Goal: Use online tool/utility: Utilize a website feature to perform a specific function

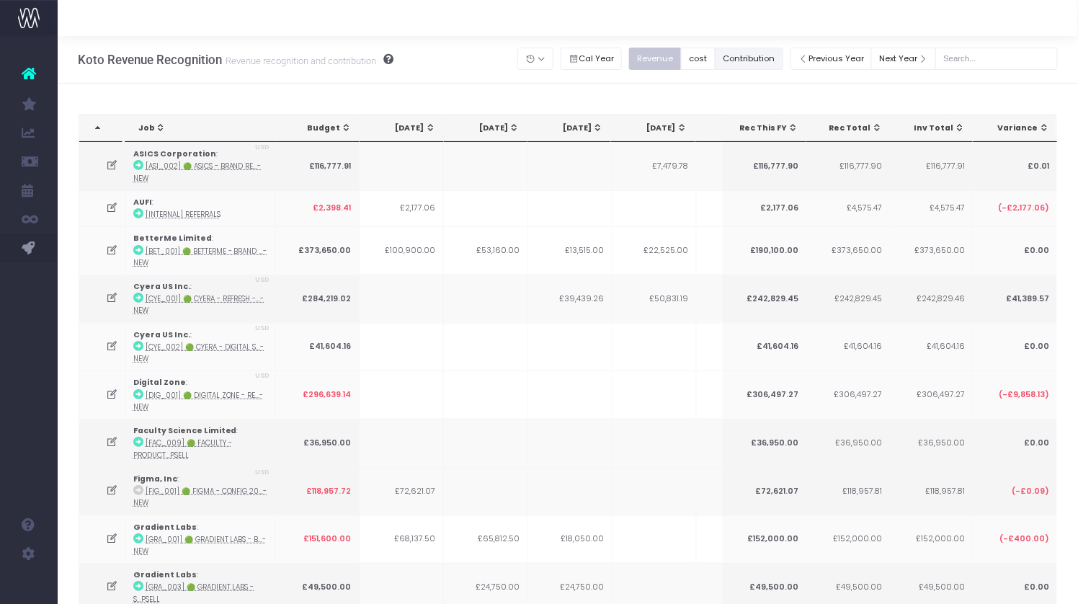
click at [773, 53] on button "Contribution" at bounding box center [749, 59] width 68 height 22
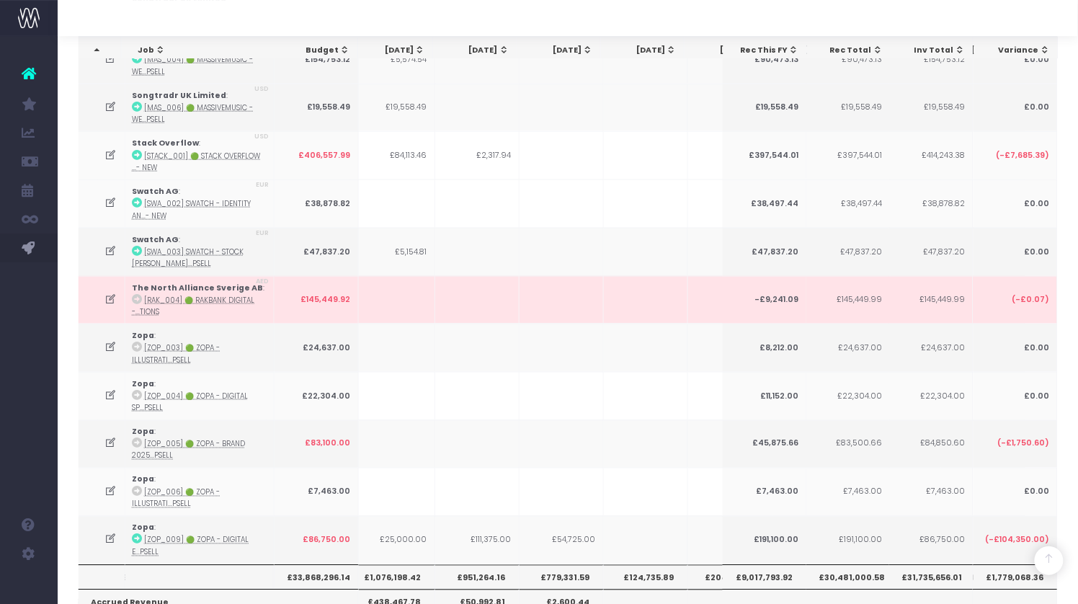
scroll to position [0, 366]
drag, startPoint x: 459, startPoint y: 465, endPoint x: 677, endPoint y: 463, distance: 218.4
click at [677, 565] on tr "£33,868,296.14 £1,557,594.30 £1,585,426.82 £1,244,875.01 £1,125,992.52 £1,076,1…" at bounding box center [466, 577] width 1630 height 25
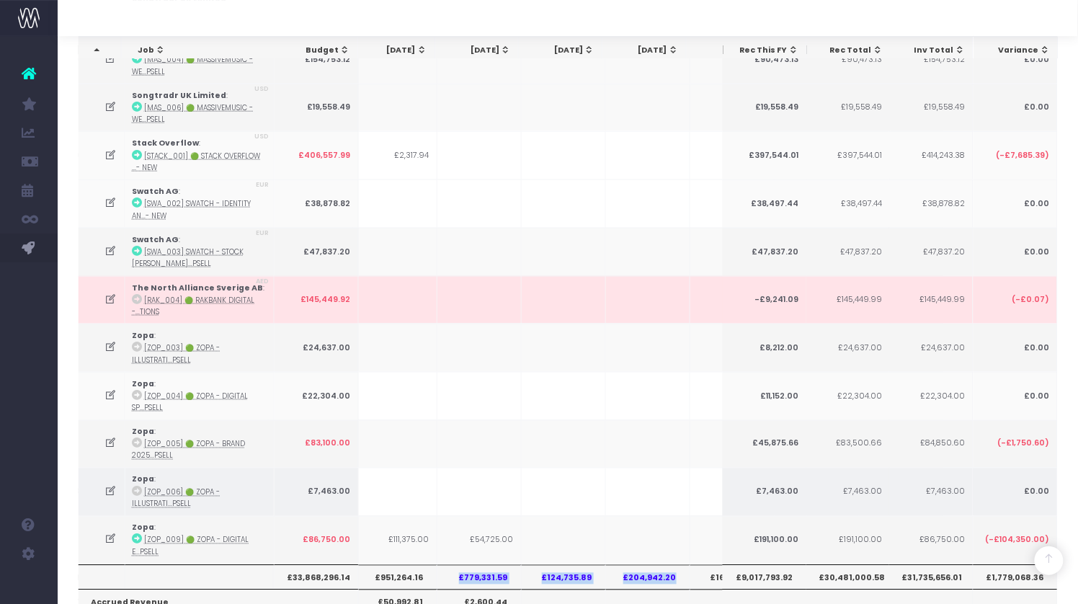
copy tr "£779,331.59 £124,735.89 £204,942.20"
